Goal: Task Accomplishment & Management: Use online tool/utility

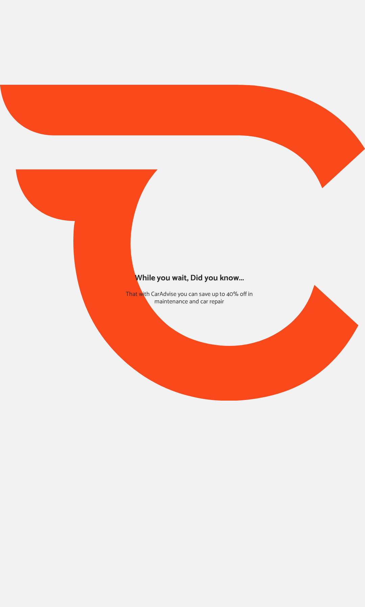
type input "*****"
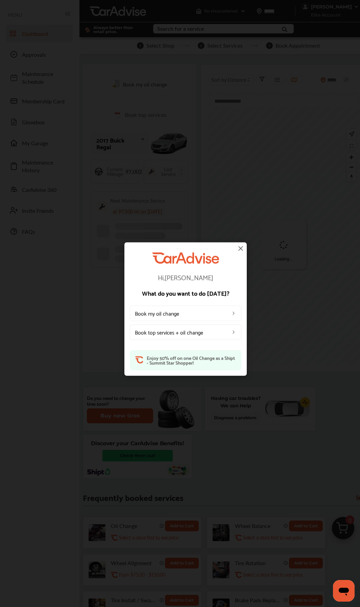
click at [241, 247] on img at bounding box center [240, 248] width 8 height 8
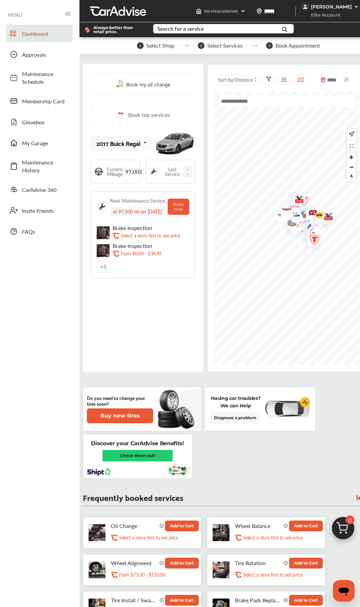
click at [148, 323] on div "Book my oil change Book top services 2017 Buick Regal 2017 Buick Regal Current …" at bounding box center [143, 218] width 120 height 308
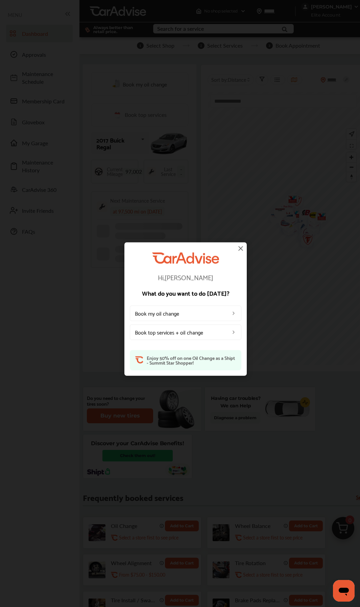
click at [244, 248] on img at bounding box center [240, 248] width 8 height 8
